Goal: Task Accomplishment & Management: Manage account settings

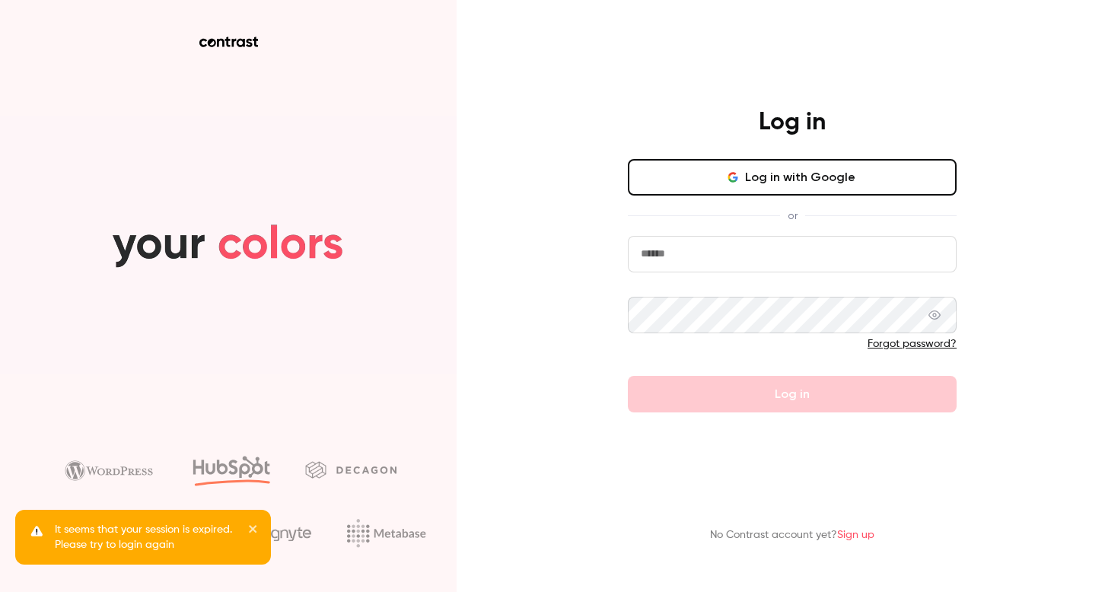
click at [731, 180] on icon "button" at bounding box center [732, 180] width 8 height 4
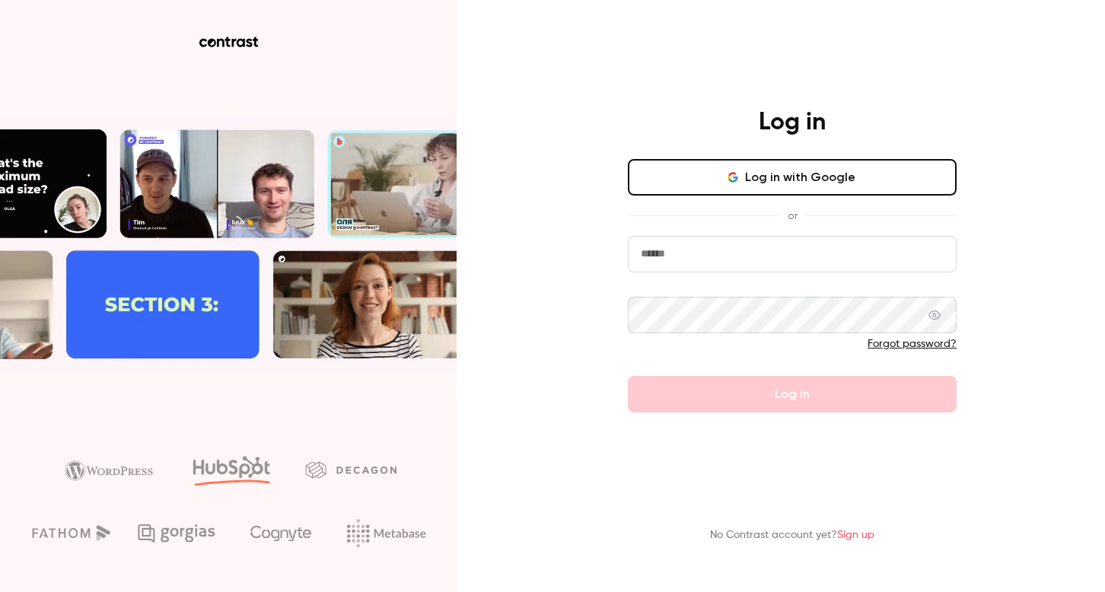
click at [696, 240] on input "email" at bounding box center [792, 254] width 329 height 37
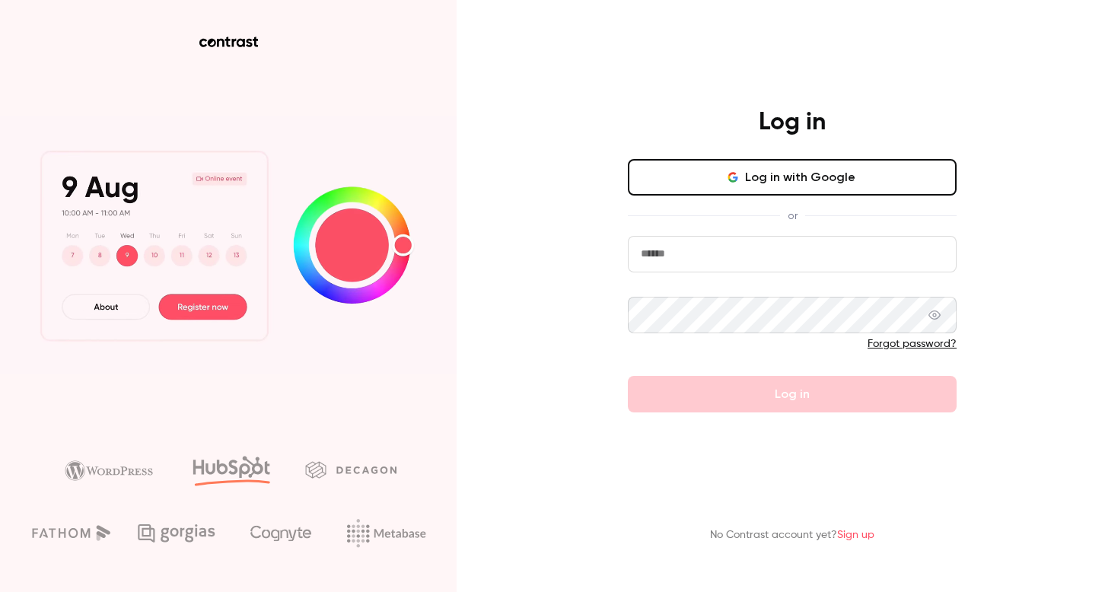
click at [0, 591] on com-1password-button at bounding box center [0, 592] width 0 height 0
